Goal: Check status

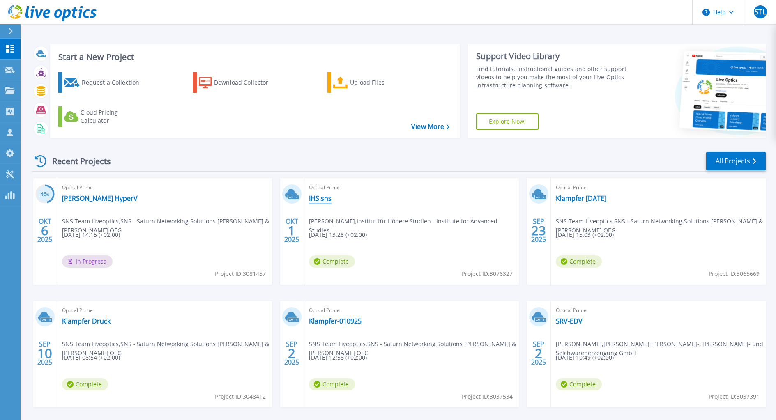
click at [322, 198] on link "IHS sns" at bounding box center [320, 198] width 23 height 8
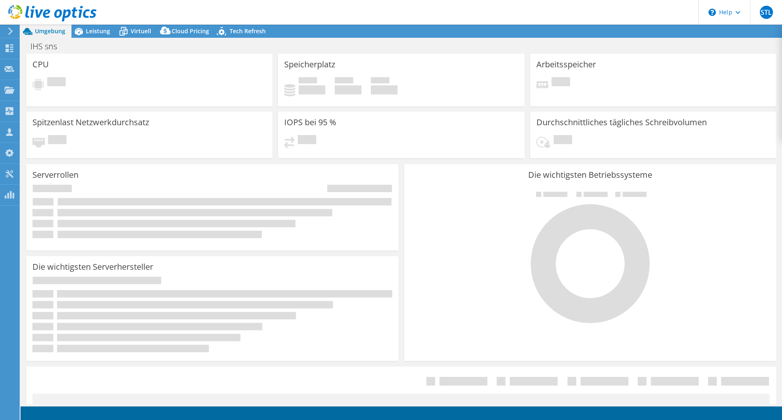
select select "EUFrankfurt"
select select "EUR"
